Goal: Information Seeking & Learning: Learn about a topic

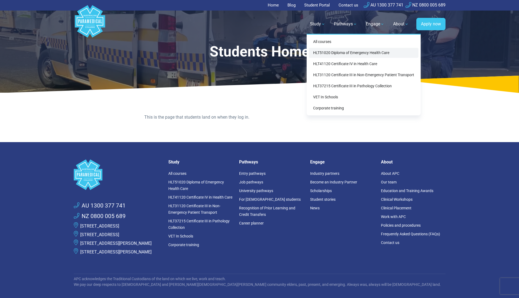
click at [334, 52] on link "HLT51020 Diploma of Emergency Health Care" at bounding box center [364, 53] width 110 height 10
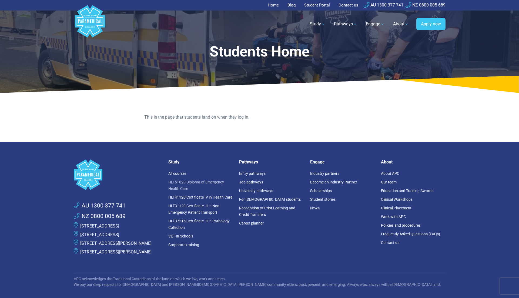
click at [197, 181] on link "HLT51020 Diploma of Emergency Health Care" at bounding box center [196, 185] width 56 height 11
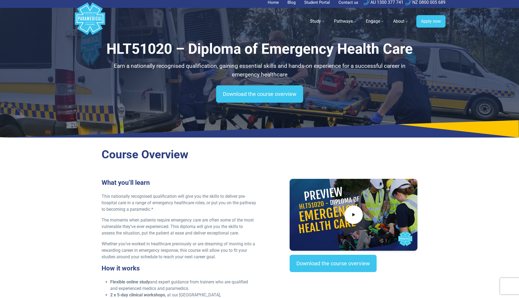
scroll to position [2, 0]
click at [261, 92] on link "Download the course overview" at bounding box center [259, 94] width 87 height 17
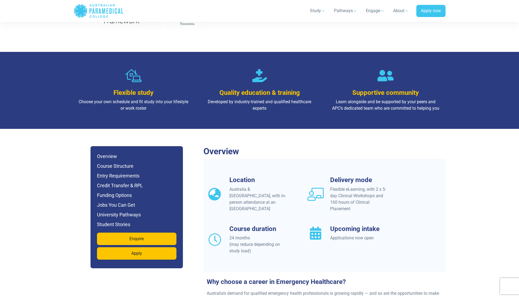
scroll to position [357, 0]
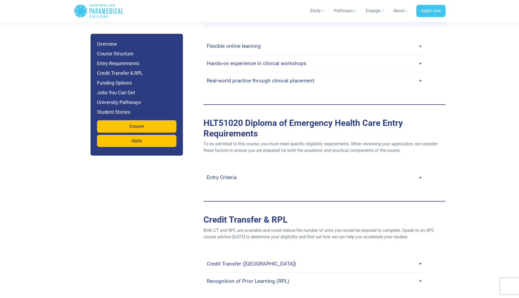
scroll to position [1397, 0]
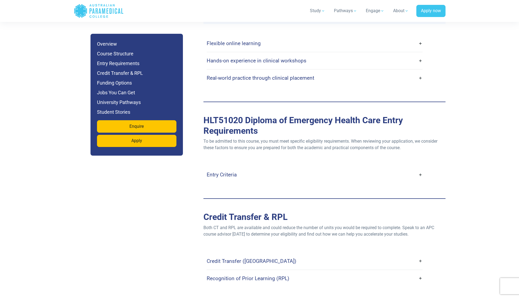
click at [227, 172] on h4 "Entry Criteria" at bounding box center [222, 175] width 30 height 6
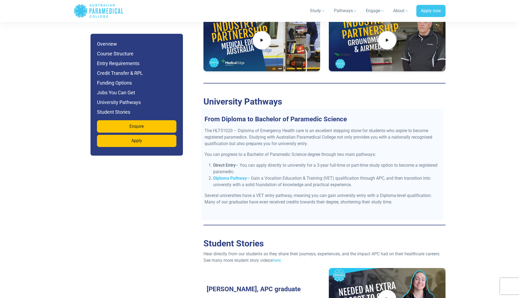
scroll to position [2331, 0]
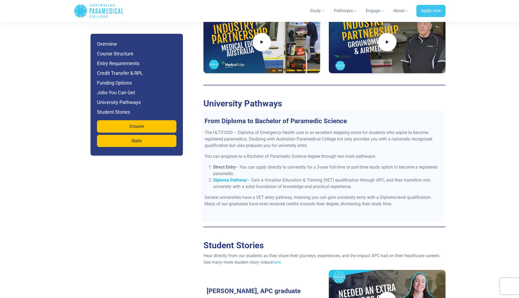
click at [231, 178] on strong "Diploma Pathway" at bounding box center [230, 180] width 34 height 5
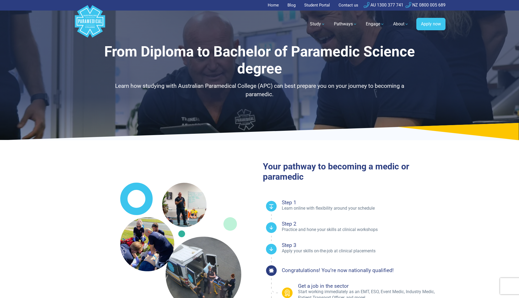
select select "**********"
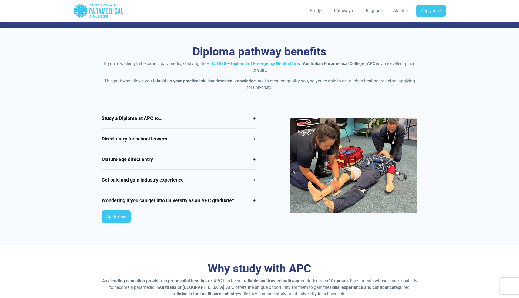
scroll to position [415, 0]
click at [158, 117] on link "Study a Diploma at APC to…" at bounding box center [179, 118] width 155 height 20
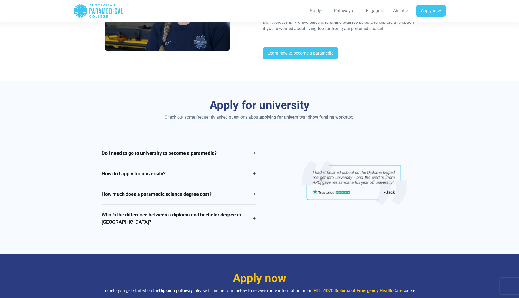
scroll to position [1207, 0]
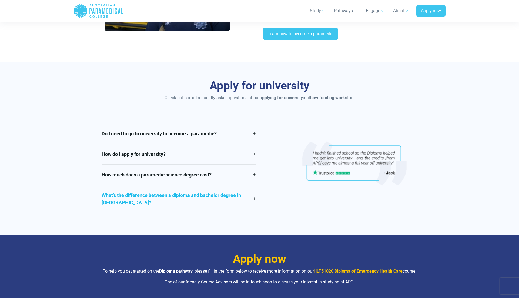
click at [192, 194] on link "What’s the difference between a diploma and bachelor degree in Australia?" at bounding box center [179, 199] width 155 height 28
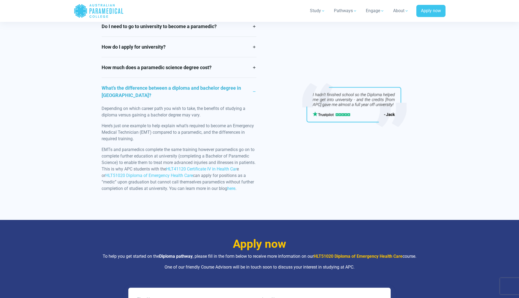
scroll to position [1310, 0]
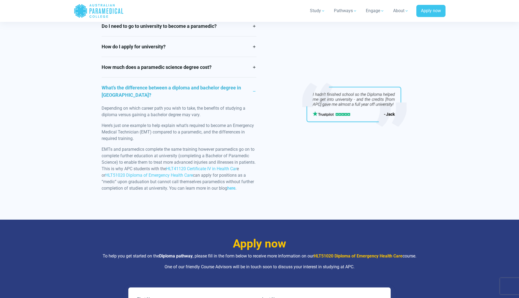
click at [235, 188] on link "here" at bounding box center [231, 188] width 8 height 5
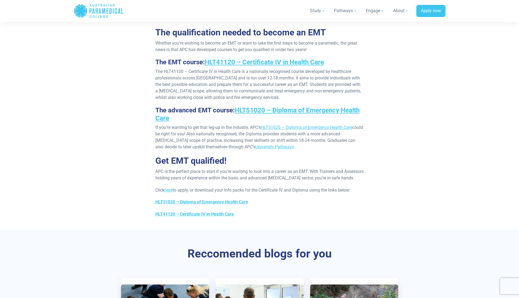
scroll to position [559, 0]
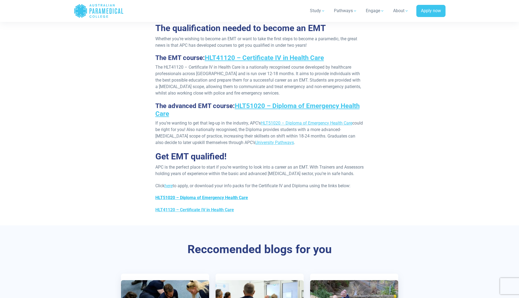
click at [213, 200] on link "HLT51020 – Diploma of Emergency Health Care" at bounding box center [201, 197] width 93 height 5
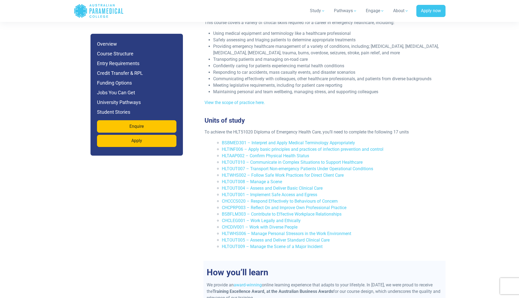
scroll to position [1088, 0]
click at [279, 185] on link "HLTOUT004 – Assess and Deliver Basic Clinical Care" at bounding box center [272, 187] width 101 height 5
click at [269, 218] on link "CHCLEG001 – Work Legally and Ethically" at bounding box center [261, 220] width 79 height 5
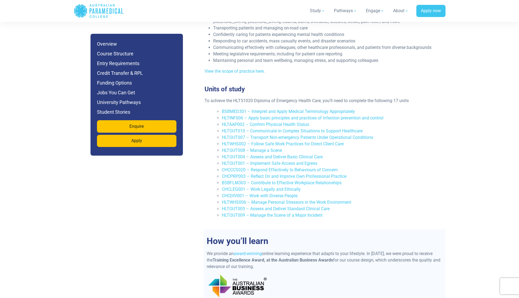
scroll to position [1119, 0]
click at [281, 206] on link "HLTOUT005 – Assess and Deliver Standard Clinical Care" at bounding box center [276, 208] width 108 height 5
click at [278, 154] on link "HLTOUT004 – Assess and Deliver Basic Clinical Care" at bounding box center [272, 156] width 101 height 5
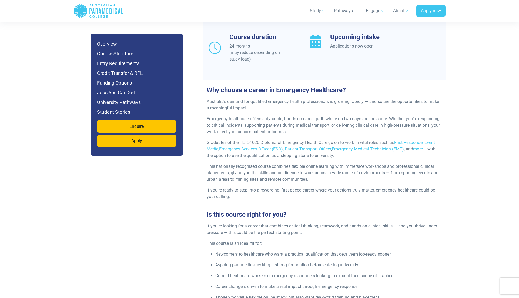
scroll to position [554, 0]
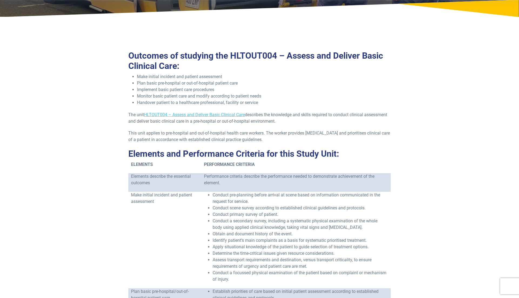
scroll to position [94, 0]
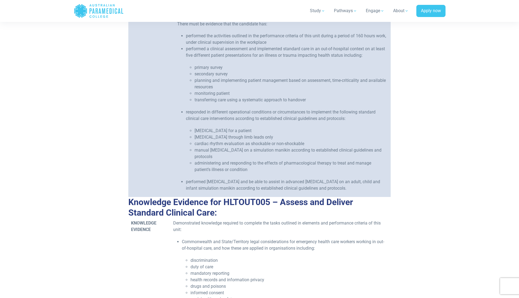
scroll to position [567, 0]
click at [235, 144] on li "cardiac rhythm evaluation as shockable or non-shockable" at bounding box center [292, 143] width 194 height 6
click at [259, 149] on li "manual defibrillation on a simulation manikin according to established clinical…" at bounding box center [292, 153] width 194 height 13
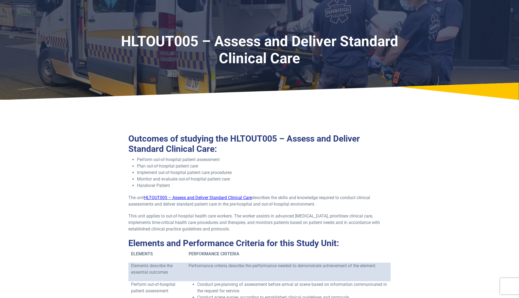
scroll to position [0, 0]
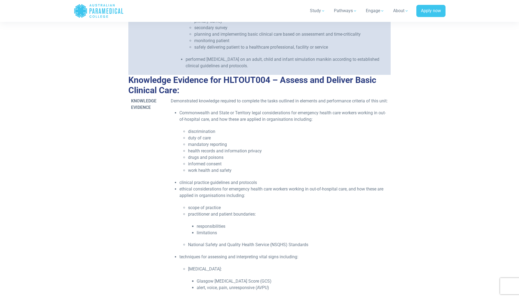
scroll to position [664, 0]
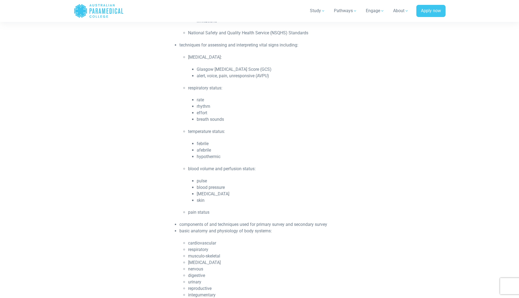
click at [278, 135] on li "temperature status:" at bounding box center [288, 131] width 200 height 6
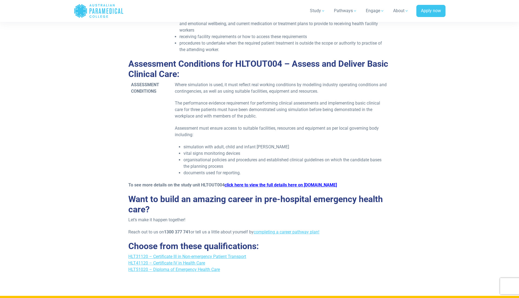
scroll to position [1309, 0]
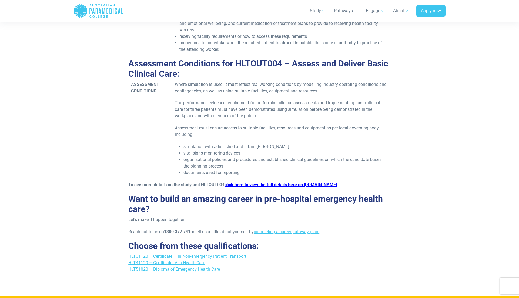
click at [265, 184] on link "click here to view the full details here on [DOMAIN_NAME]" at bounding box center [281, 184] width 112 height 5
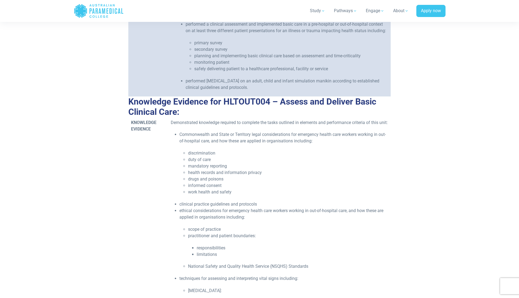
scroll to position [616, 0]
